Goal: Navigation & Orientation: Find specific page/section

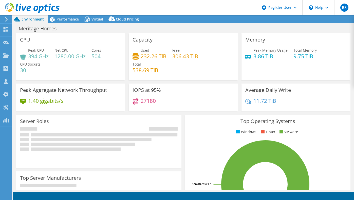
select select "USWest"
select select "USD"
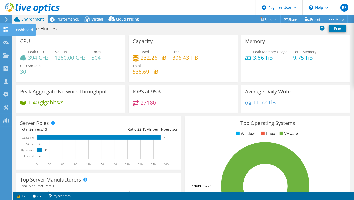
click at [5, 28] on use at bounding box center [6, 29] width 5 height 5
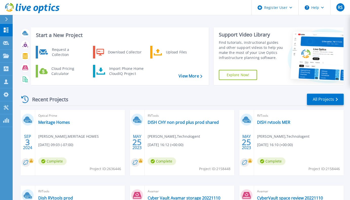
click at [84, 20] on div "Start a New Project Request a Collection Download Collector Upload Files Cloud …" at bounding box center [182, 133] width 338 height 266
